Goal: Task Accomplishment & Management: Manage account settings

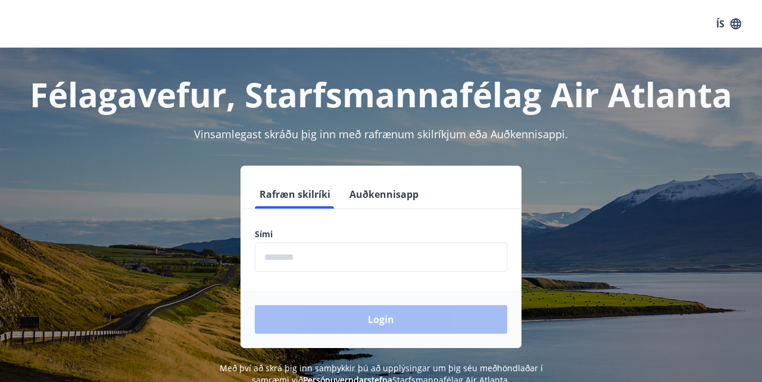
click at [323, 250] on input "phone" at bounding box center [381, 256] width 252 height 29
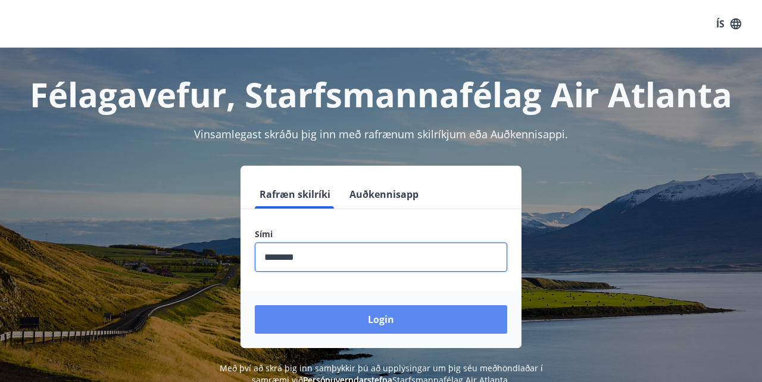
type input "********"
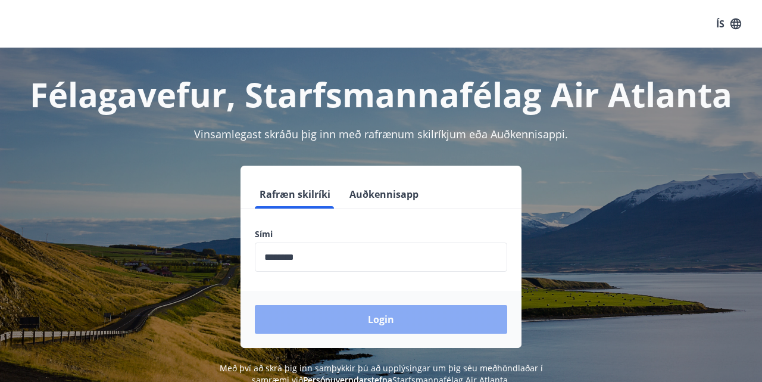
click at [395, 321] on button "Login" at bounding box center [381, 319] width 252 height 29
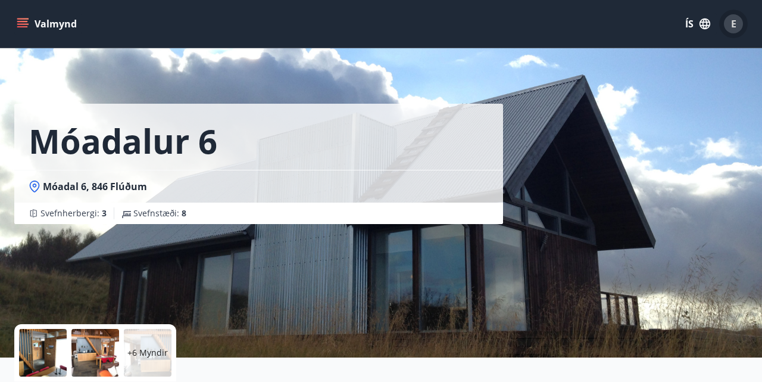
click at [735, 23] on span "E" at bounding box center [733, 23] width 5 height 13
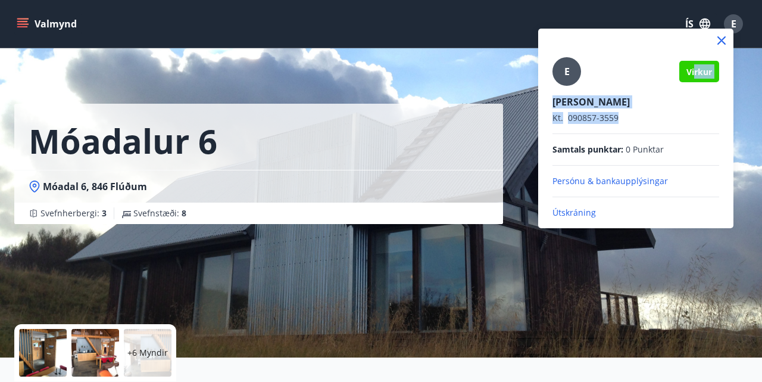
drag, startPoint x: 695, startPoint y: 88, endPoint x: 636, endPoint y: 132, distance: 73.5
click at [636, 132] on div "E [PERSON_NAME] Kt. 090857-3559 Samtals punktar : 0 Punktar Persónu & bankauppl…" at bounding box center [635, 137] width 167 height 161
click at [430, 35] on div at bounding box center [381, 191] width 762 height 382
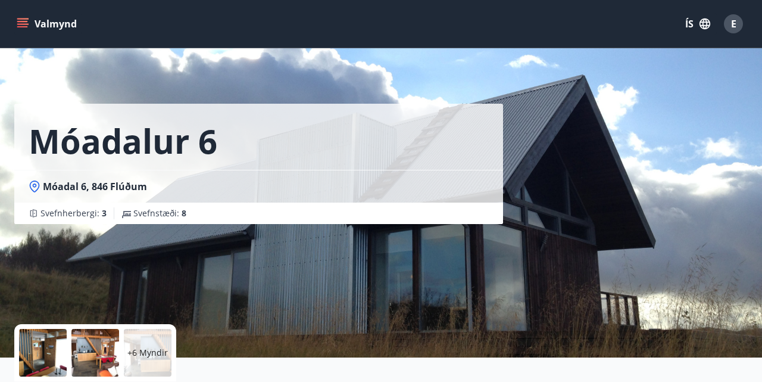
click at [24, 18] on icon "menu" at bounding box center [23, 18] width 13 height 1
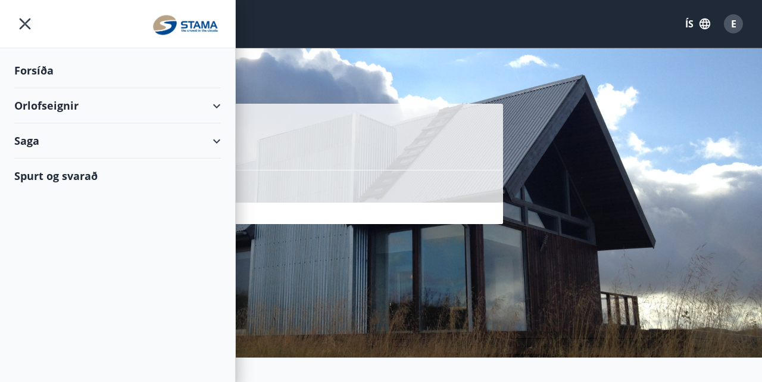
click at [214, 137] on div "Saga" at bounding box center [117, 140] width 207 height 35
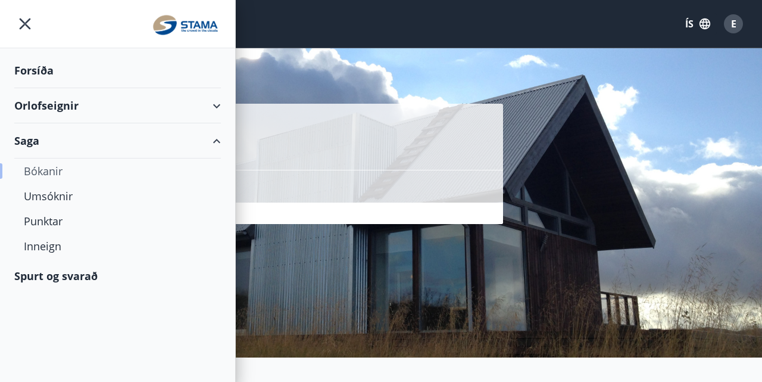
click at [45, 168] on div "Bókanir" at bounding box center [118, 170] width 188 height 25
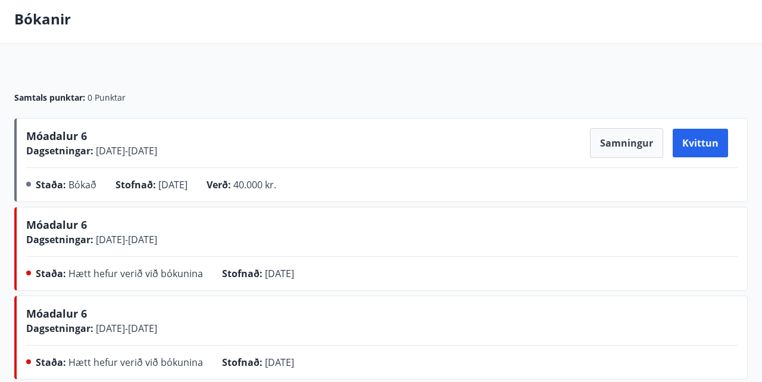
scroll to position [55, 0]
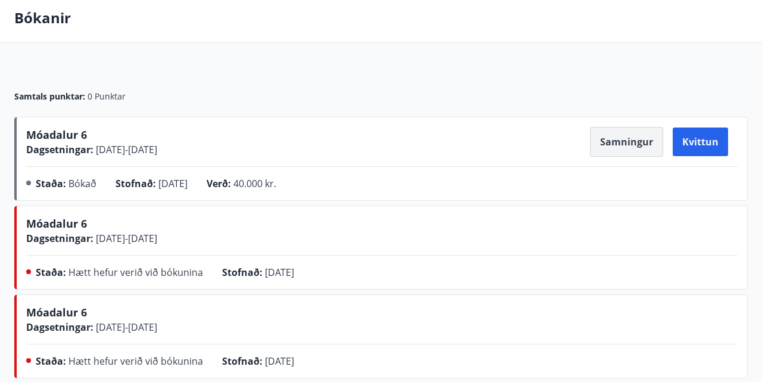
click at [624, 138] on button "Samningur" at bounding box center [626, 142] width 73 height 30
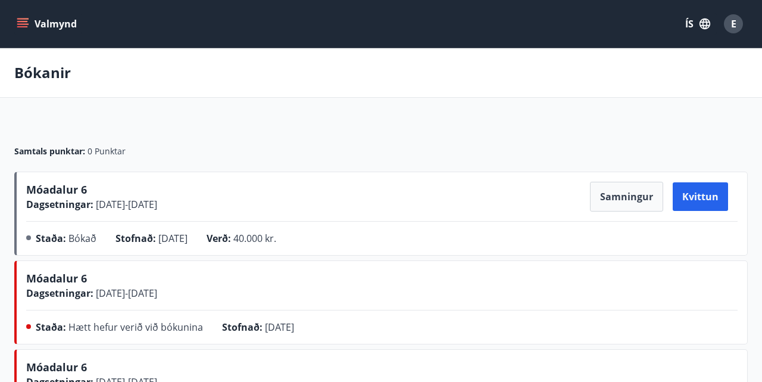
click at [734, 23] on span "E" at bounding box center [733, 23] width 5 height 13
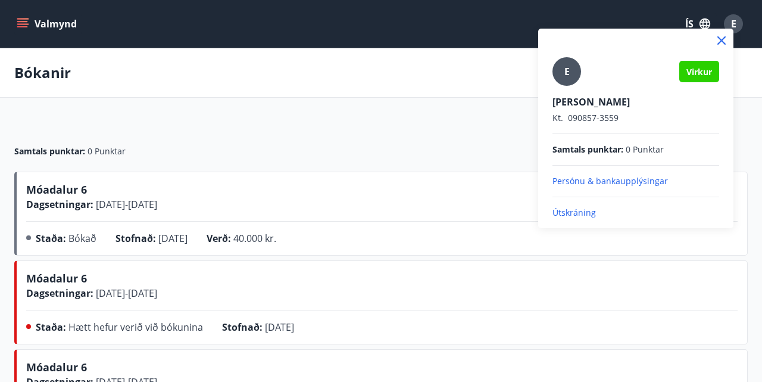
click at [569, 212] on p "Útskráning" at bounding box center [635, 213] width 167 height 12
